Goal: Navigation & Orientation: Find specific page/section

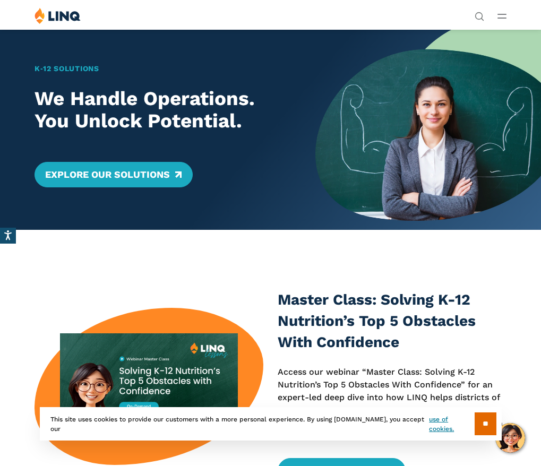
click at [502, 18] on line "Open Main Menu" at bounding box center [502, 18] width 8 height 0
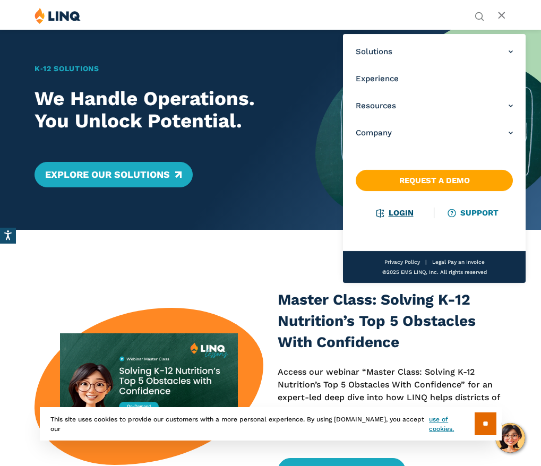
click at [404, 212] on link "Login" at bounding box center [395, 213] width 37 height 10
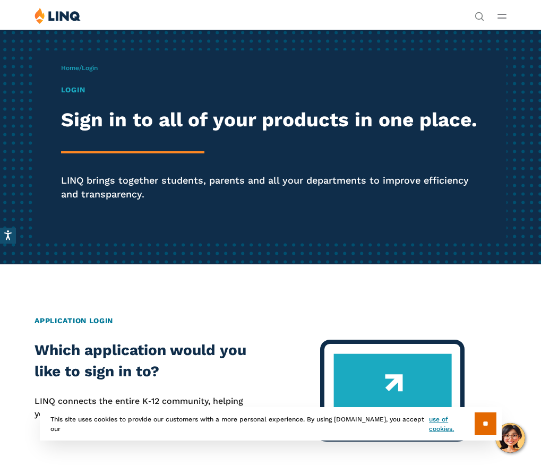
click at [97, 68] on span "Login" at bounding box center [90, 67] width 16 height 7
